Goal: Register for event/course

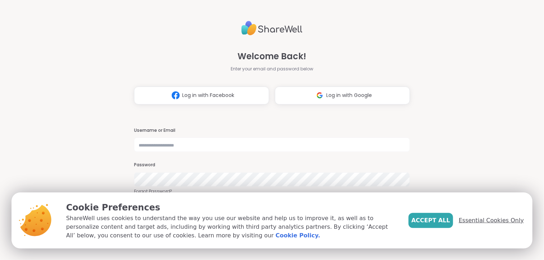
click at [502, 222] on span "Essential Cookies Only" at bounding box center [491, 220] width 65 height 9
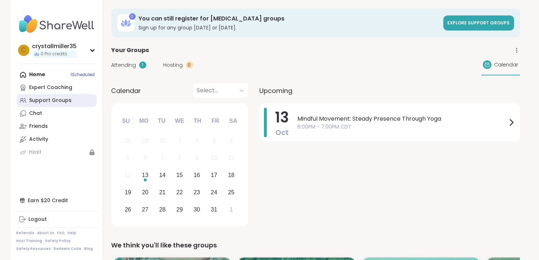
click at [69, 103] on link "Support Groups" at bounding box center [57, 100] width 80 height 13
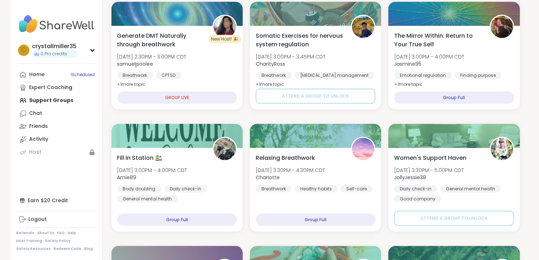
scroll to position [251, 0]
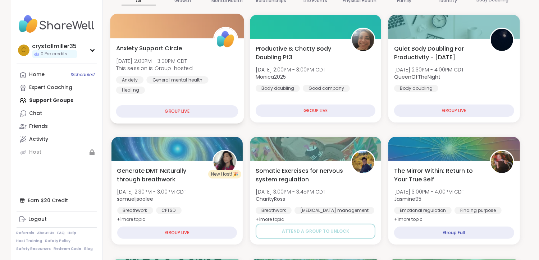
scroll to position [43, 0]
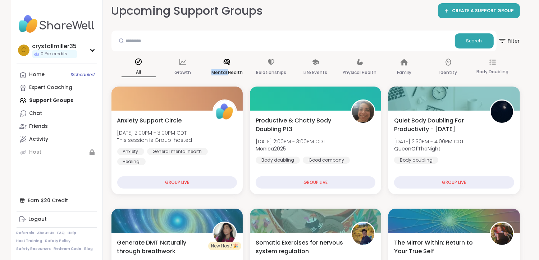
click at [227, 66] on div "Mental Health" at bounding box center [227, 67] width 34 height 27
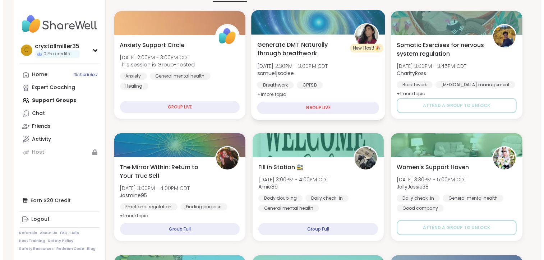
scroll to position [151, 0]
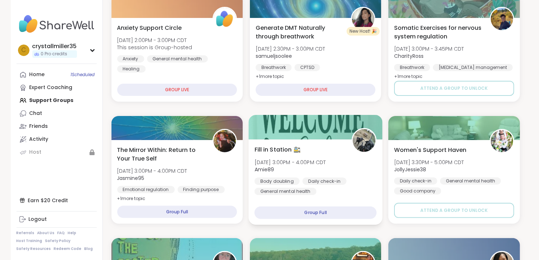
click at [336, 215] on div "Group Full" at bounding box center [315, 213] width 122 height 13
click at [318, 211] on div "Group Full" at bounding box center [315, 213] width 122 height 13
click at [325, 168] on span "Amie89" at bounding box center [289, 169] width 71 height 7
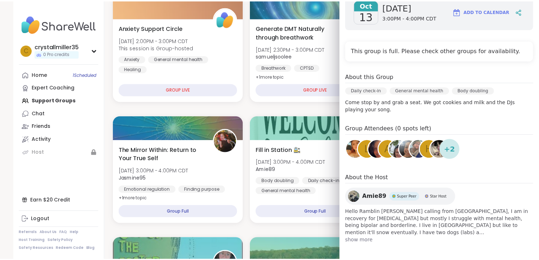
scroll to position [112, 0]
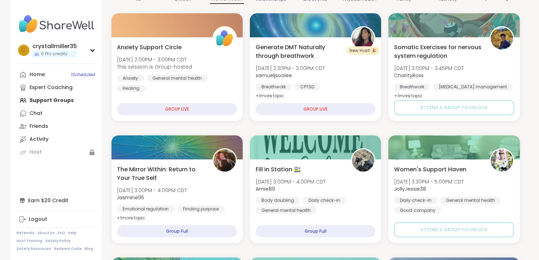
scroll to position [115, 0]
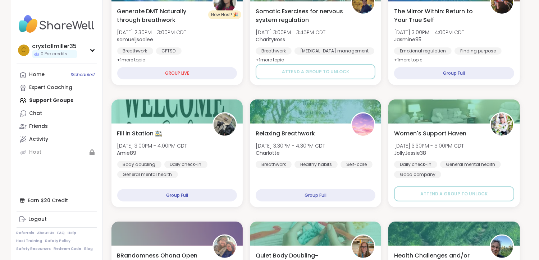
scroll to position [259, 0]
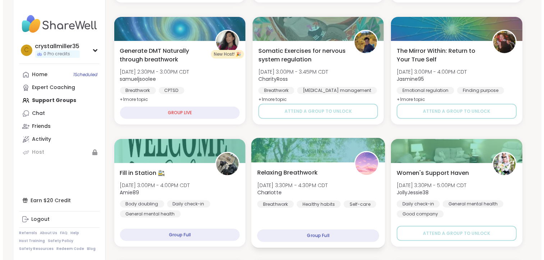
scroll to position [223, 0]
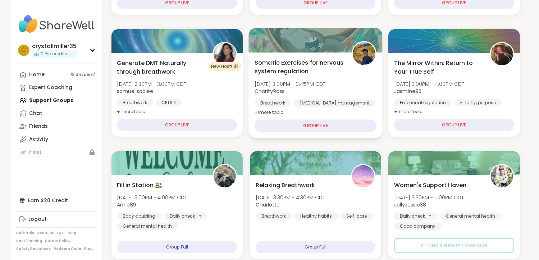
click at [358, 123] on div "GROUP LIVE" at bounding box center [315, 126] width 122 height 13
click at [310, 126] on div "GROUP LIVE" at bounding box center [315, 126] width 122 height 13
click at [311, 123] on div "GROUP LIVE" at bounding box center [315, 126] width 122 height 13
click at [318, 113] on div "Somatic Exercises for nervous system regulation Mon, Oct 13 | 3:00PM - 3:45PM C…" at bounding box center [315, 95] width 134 height 86
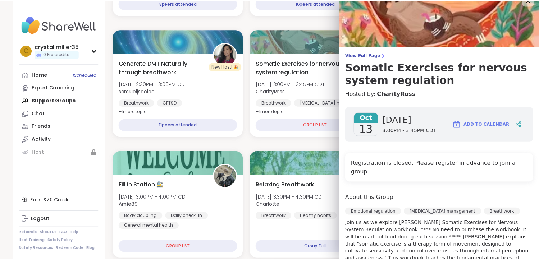
scroll to position [0, 0]
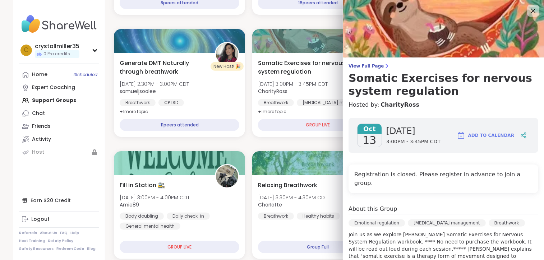
click at [528, 11] on icon at bounding box center [532, 10] width 9 height 9
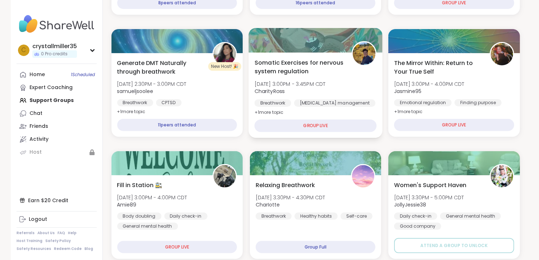
click at [343, 123] on div "GROUP LIVE" at bounding box center [315, 126] width 122 height 13
click at [316, 127] on div "GROUP LIVE" at bounding box center [315, 126] width 122 height 13
click at [316, 126] on div "GROUP LIVE" at bounding box center [315, 126] width 122 height 13
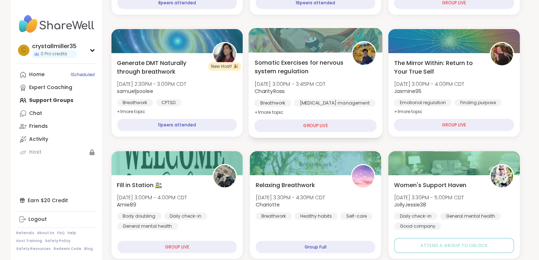
click at [360, 51] on img at bounding box center [363, 53] width 23 height 23
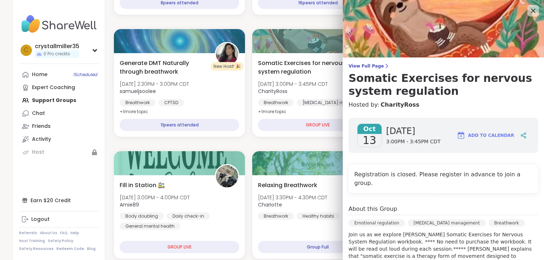
click at [482, 136] on span "Add to Calendar" at bounding box center [491, 135] width 46 height 6
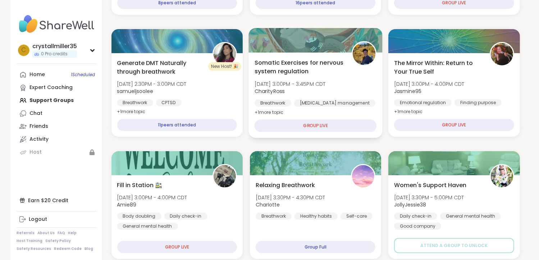
click at [303, 126] on div "GROUP LIVE" at bounding box center [315, 126] width 122 height 13
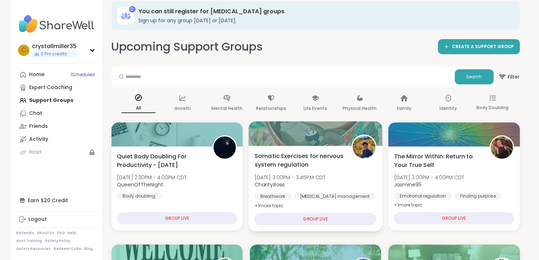
click at [311, 218] on div "GROUP LIVE" at bounding box center [315, 219] width 122 height 13
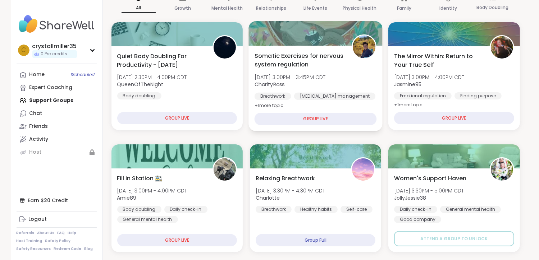
scroll to position [151, 0]
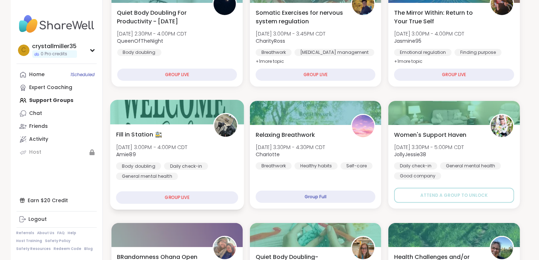
click at [188, 199] on div "GROUP LIVE" at bounding box center [177, 197] width 122 height 13
click at [197, 198] on div "GROUP LIVE" at bounding box center [177, 197] width 122 height 13
click at [198, 197] on div "GROUP LIVE" at bounding box center [177, 197] width 122 height 13
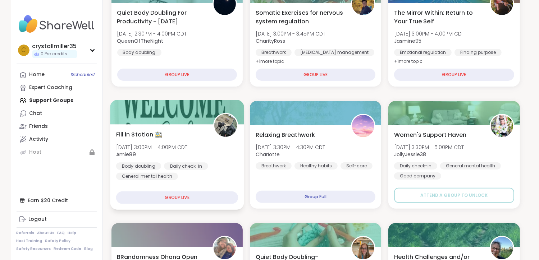
click at [198, 197] on div "GROUP LIVE" at bounding box center [177, 197] width 122 height 13
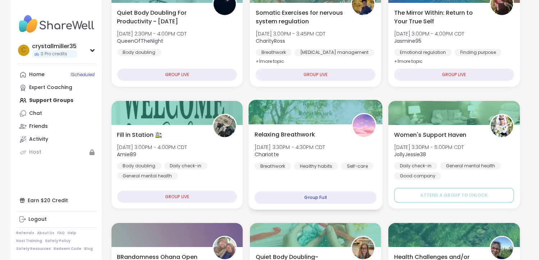
drag, startPoint x: 312, startPoint y: 197, endPoint x: 264, endPoint y: 193, distance: 47.7
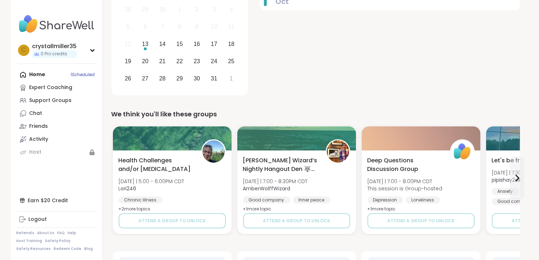
scroll to position [144, 0]
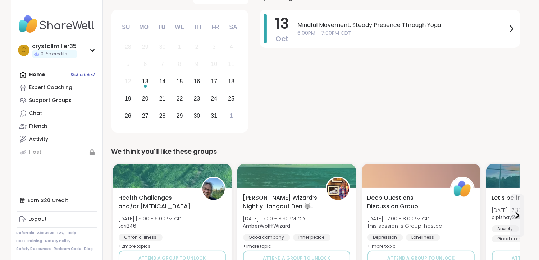
scroll to position [36, 0]
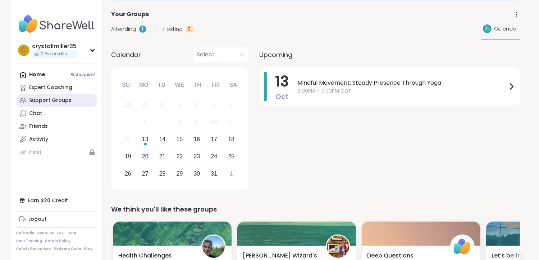
click at [42, 103] on div "Support Groups" at bounding box center [50, 100] width 42 height 7
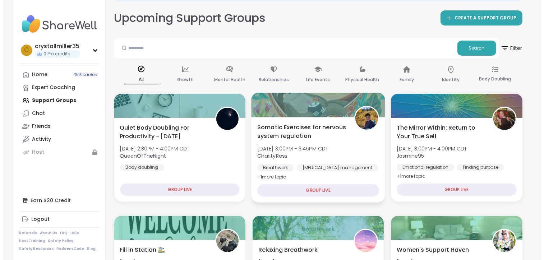
scroll to position [108, 0]
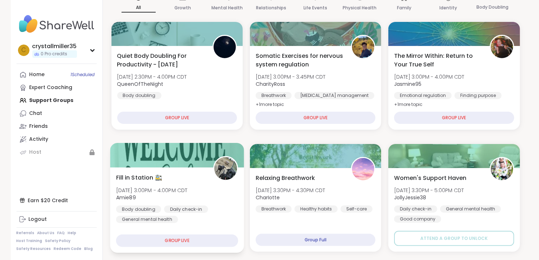
click at [158, 235] on div "GROUP LIVE" at bounding box center [177, 241] width 122 height 13
click at [158, 236] on div "GROUP LIVE" at bounding box center [177, 241] width 122 height 13
click at [157, 240] on div "GROUP LIVE" at bounding box center [177, 241] width 122 height 13
click at [170, 240] on div "GROUP LIVE" at bounding box center [177, 241] width 122 height 13
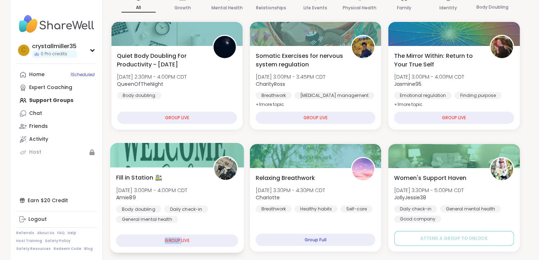
click at [170, 240] on div "GROUP LIVE" at bounding box center [177, 241] width 122 height 13
click at [179, 241] on div "GROUP LIVE" at bounding box center [177, 241] width 122 height 13
click at [203, 241] on div "GROUP LIVE" at bounding box center [177, 241] width 122 height 13
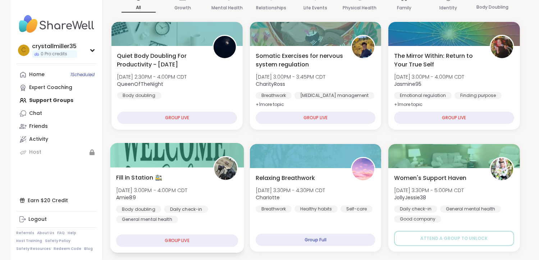
click at [203, 241] on div "GROUP LIVE" at bounding box center [177, 241] width 122 height 13
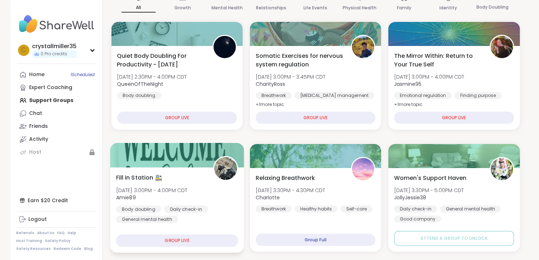
drag, startPoint x: 203, startPoint y: 241, endPoint x: 156, endPoint y: 177, distance: 79.8
click at [156, 177] on span "Fill in Station 🚉" at bounding box center [139, 177] width 46 height 9
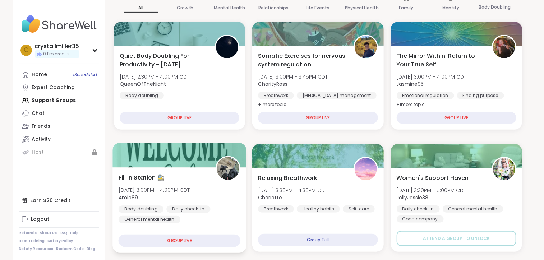
click at [157, 177] on span "Fill in Station 🚉" at bounding box center [142, 177] width 46 height 9
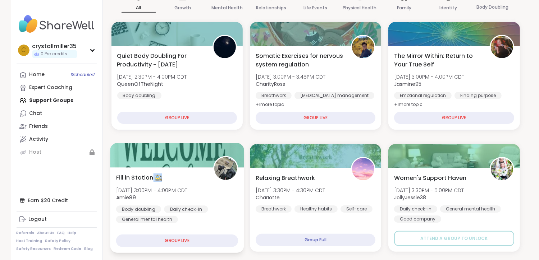
click at [157, 177] on span "Fill in Station 🚉" at bounding box center [139, 177] width 46 height 9
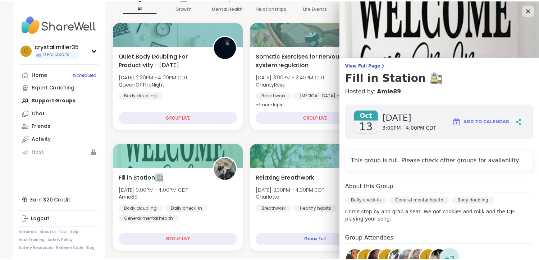
scroll to position [0, 0]
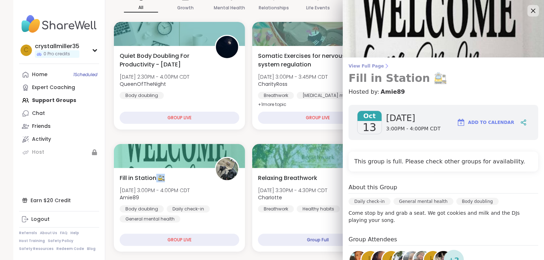
click at [420, 83] on h3 "Fill in Station 🚉" at bounding box center [443, 78] width 190 height 13
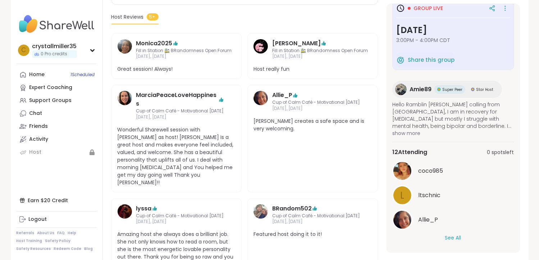
scroll to position [207, 0]
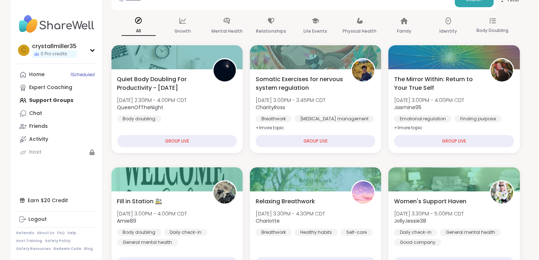
scroll to position [72, 0]
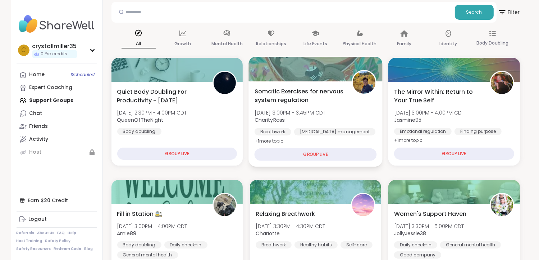
click at [306, 156] on div "GROUP LIVE" at bounding box center [315, 154] width 122 height 13
click at [308, 154] on div "GROUP LIVE" at bounding box center [315, 154] width 122 height 13
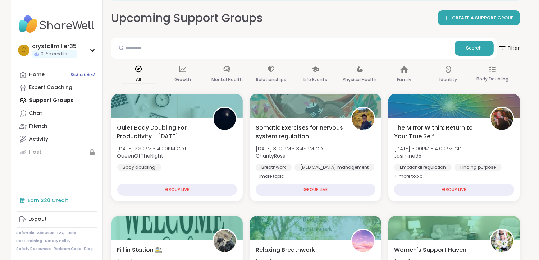
scroll to position [108, 0]
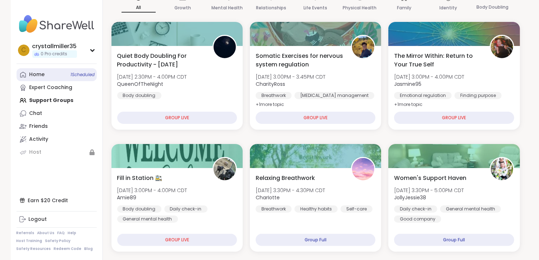
click at [44, 74] on div "Home 1 Scheduled" at bounding box center [36, 74] width 15 height 7
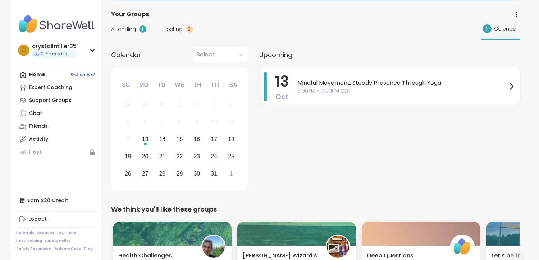
click at [504, 96] on div "Mindful Movement: Steady Presence Through Yoga 6:00PM - 7:00PM CDT" at bounding box center [406, 86] width 218 height 29
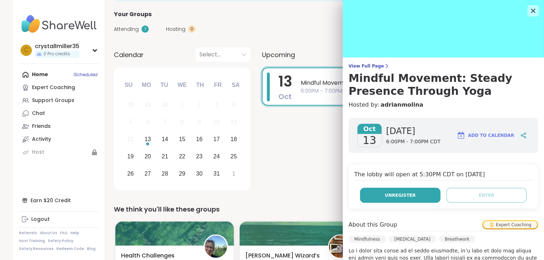
click at [391, 197] on span "Unregister" at bounding box center [400, 195] width 31 height 6
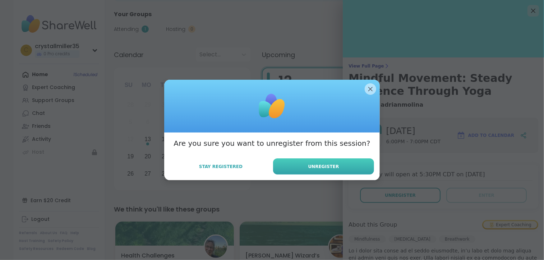
click at [293, 171] on button "Unregister" at bounding box center [323, 166] width 101 height 16
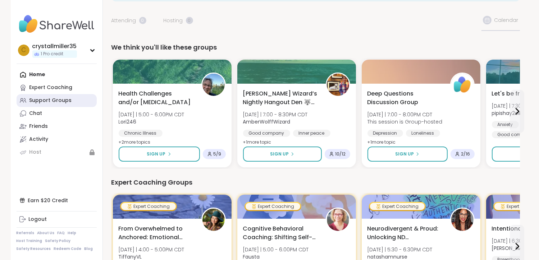
click at [40, 102] on div "Support Groups" at bounding box center [50, 100] width 42 height 7
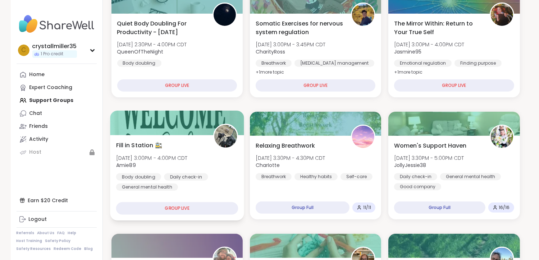
scroll to position [180, 0]
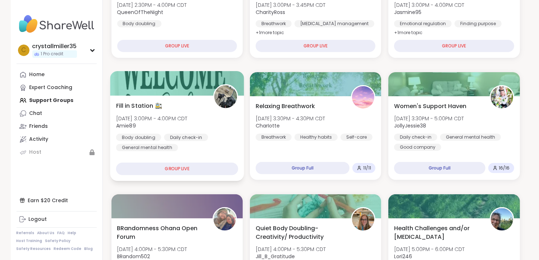
click at [171, 169] on div "GROUP LIVE" at bounding box center [177, 169] width 122 height 13
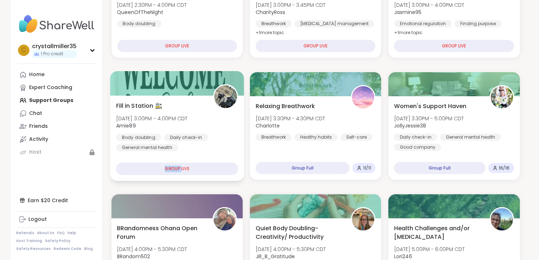
drag, startPoint x: 171, startPoint y: 169, endPoint x: 177, endPoint y: 168, distance: 5.5
click at [177, 168] on div "GROUP LIVE" at bounding box center [177, 169] width 122 height 13
click at [220, 166] on div "GROUP LIVE" at bounding box center [177, 169] width 122 height 13
click at [352, 48] on div "GROUP LIVE" at bounding box center [315, 47] width 122 height 13
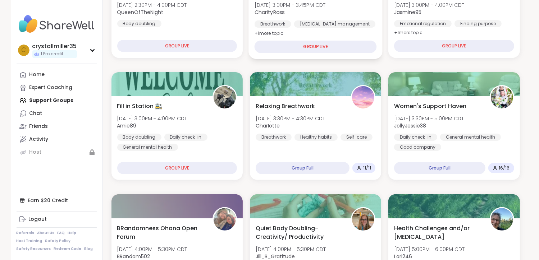
click at [343, 48] on div "GROUP LIVE" at bounding box center [315, 47] width 122 height 13
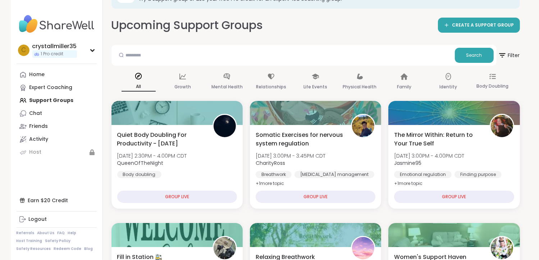
scroll to position [72, 0]
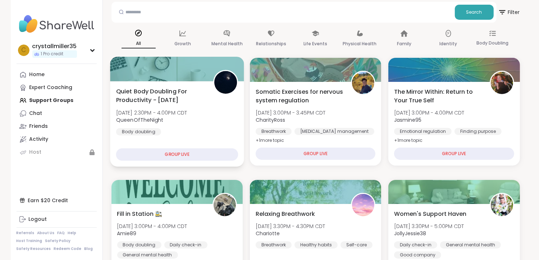
click at [142, 156] on div "GROUP LIVE" at bounding box center [177, 154] width 122 height 13
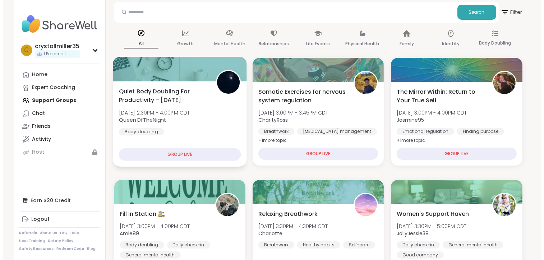
scroll to position [180, 0]
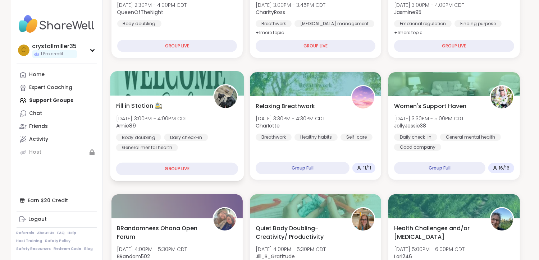
click at [152, 174] on div "GROUP LIVE" at bounding box center [177, 169] width 122 height 13
click at [155, 172] on div "GROUP LIVE" at bounding box center [177, 169] width 122 height 13
click at [174, 169] on div "GROUP LIVE" at bounding box center [177, 169] width 122 height 13
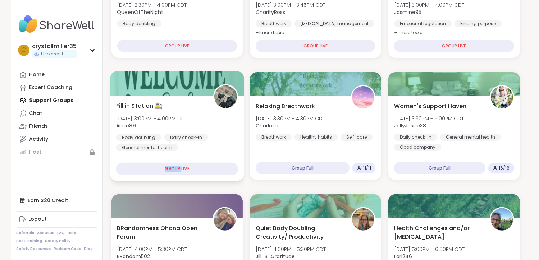
click at [174, 169] on div "GROUP LIVE" at bounding box center [177, 169] width 122 height 13
drag, startPoint x: 174, startPoint y: 169, endPoint x: 186, endPoint y: 168, distance: 12.7
click at [186, 168] on div "GROUP LIVE" at bounding box center [177, 169] width 122 height 13
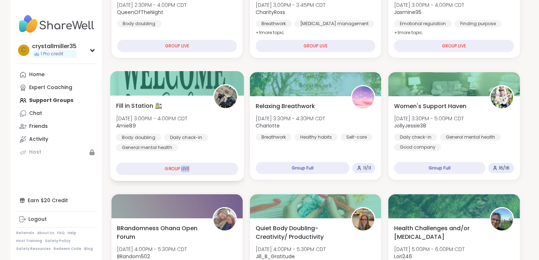
drag, startPoint x: 186, startPoint y: 168, endPoint x: 205, endPoint y: 168, distance: 18.7
click at [205, 168] on div "GROUP LIVE" at bounding box center [177, 169] width 122 height 13
click at [211, 107] on div "Fill in Station 🚉 Mon, Oct 13 | 3:00PM - 4:00PM CDT Amie89 Body doubling Daily …" at bounding box center [177, 126] width 122 height 50
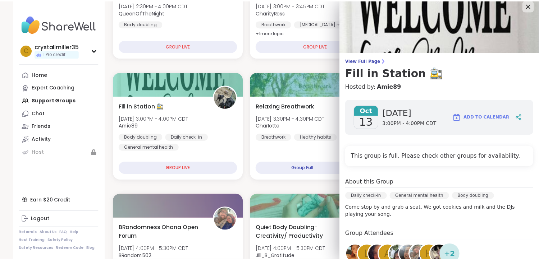
scroll to position [4, 0]
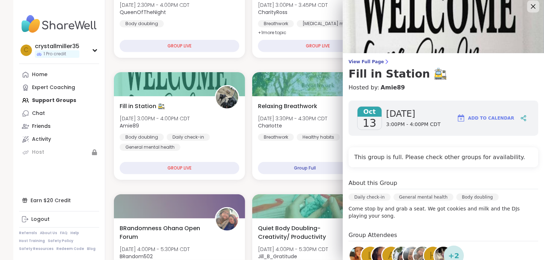
click at [528, 4] on icon at bounding box center [532, 6] width 9 height 9
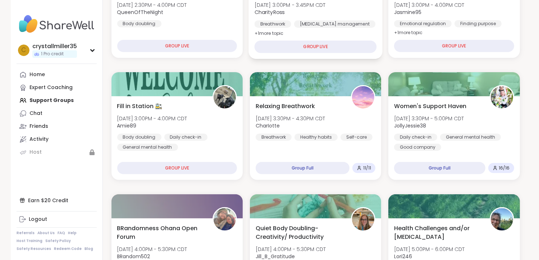
click at [367, 43] on div "GROUP LIVE" at bounding box center [315, 47] width 122 height 13
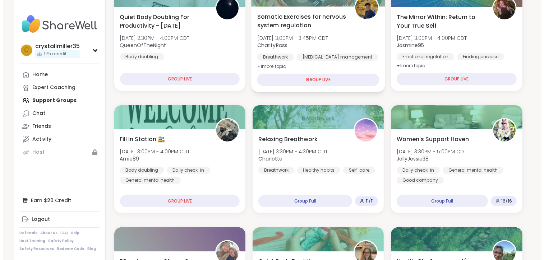
scroll to position [108, 0]
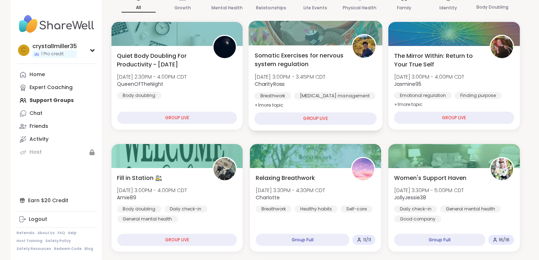
click at [325, 84] on span "CharityRoss" at bounding box center [289, 83] width 71 height 7
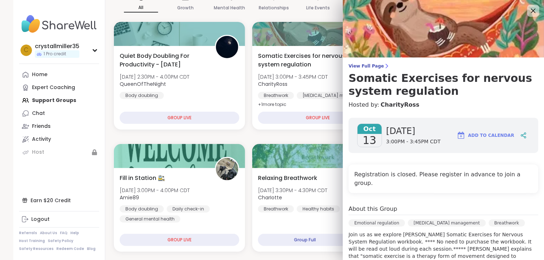
click at [528, 14] on icon at bounding box center [532, 10] width 9 height 9
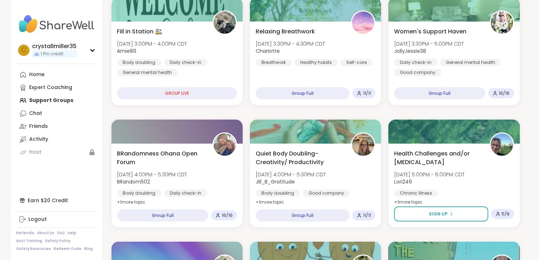
scroll to position [216, 0]
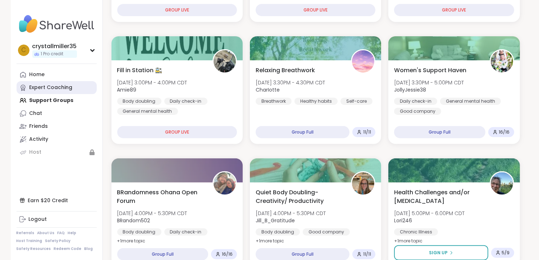
click at [40, 89] on div "Expert Coaching" at bounding box center [50, 87] width 43 height 7
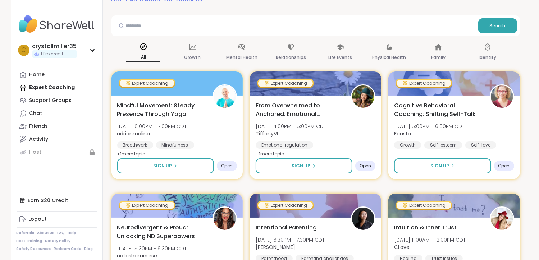
scroll to position [72, 0]
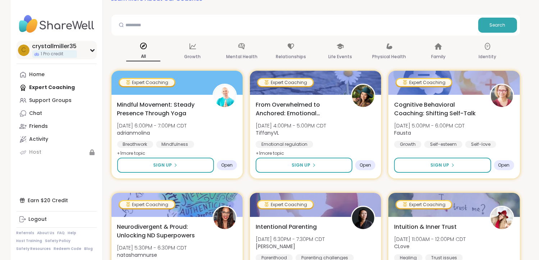
click at [64, 54] on div "1 Pro credit" at bounding box center [54, 54] width 45 height 8
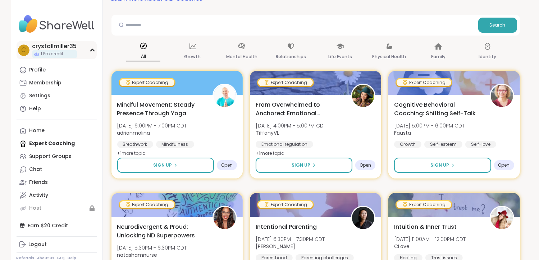
click at [64, 54] on div "1 Pro credit" at bounding box center [54, 54] width 45 height 8
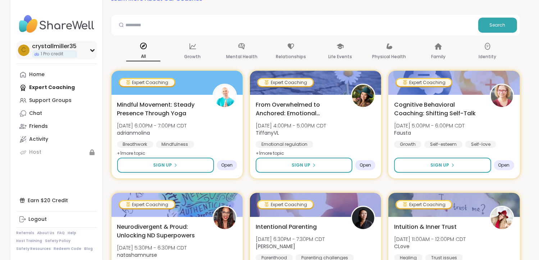
click at [64, 54] on div "1 Pro credit" at bounding box center [54, 54] width 45 height 8
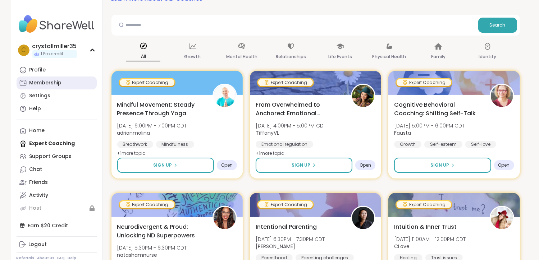
click at [41, 80] on div "Membership" at bounding box center [45, 82] width 32 height 7
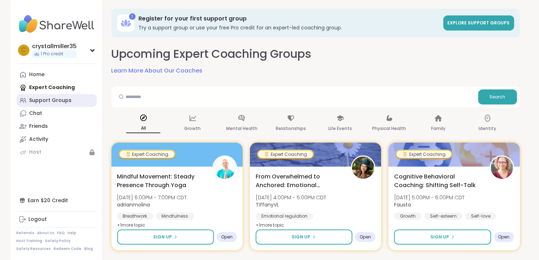
click at [48, 102] on div "Support Groups" at bounding box center [50, 100] width 42 height 7
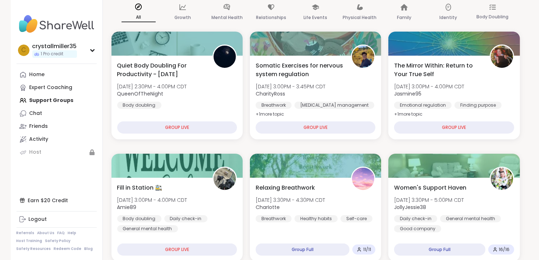
scroll to position [180, 0]
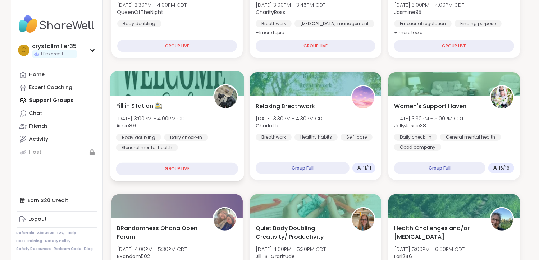
click at [194, 168] on div "GROUP LIVE" at bounding box center [177, 169] width 122 height 13
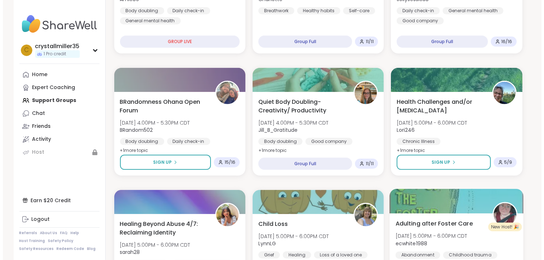
scroll to position [323, 0]
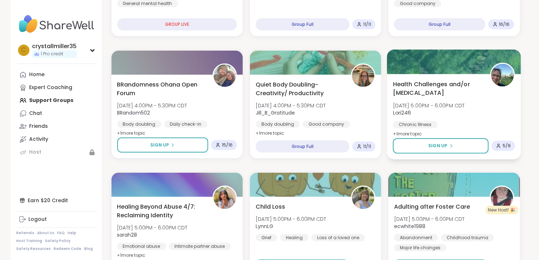
click at [399, 134] on span "+ 1 more topic" at bounding box center [407, 134] width 29 height 6
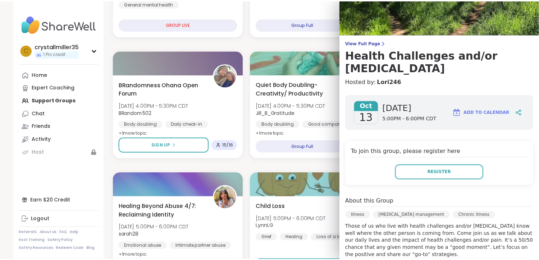
scroll to position [36, 0]
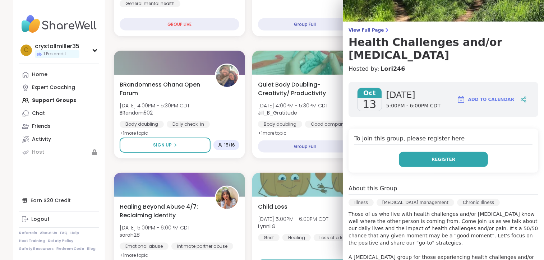
click at [408, 159] on button "Register" at bounding box center [443, 159] width 89 height 15
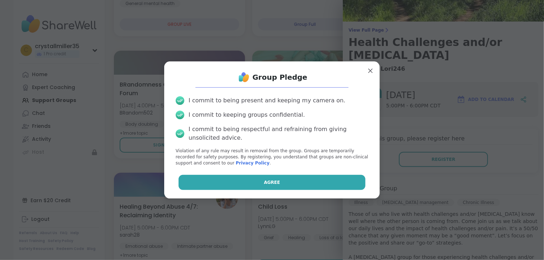
click at [305, 176] on button "Agree" at bounding box center [272, 182] width 187 height 15
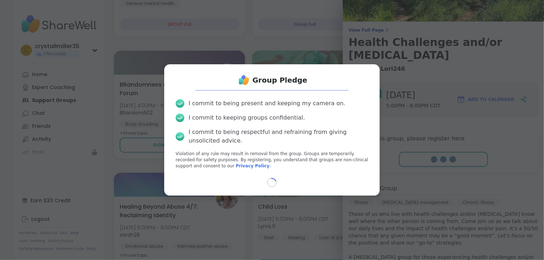
select select "**"
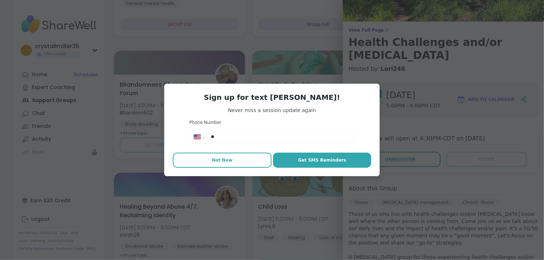
click at [224, 158] on span "Not Now" at bounding box center [222, 160] width 21 height 6
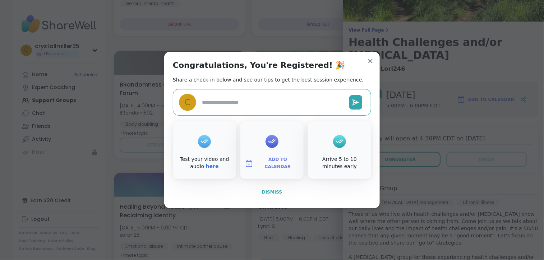
click at [271, 188] on button "Dismiss" at bounding box center [272, 192] width 198 height 15
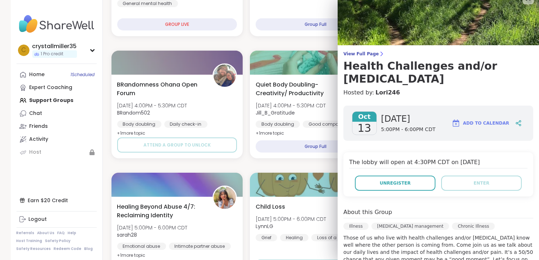
scroll to position [0, 0]
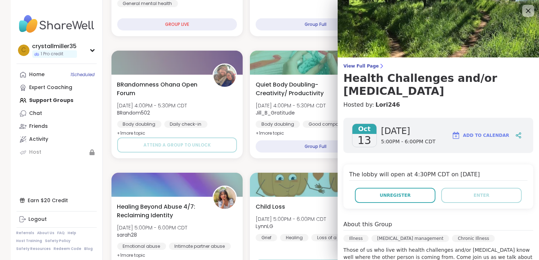
click at [524, 11] on icon at bounding box center [527, 10] width 9 height 9
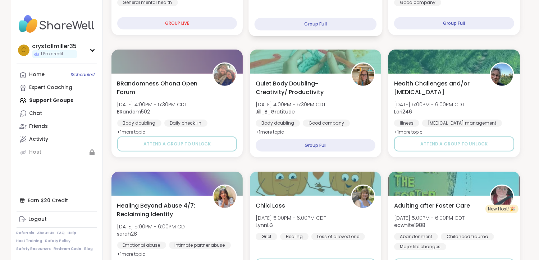
scroll to position [323, 0]
